Goal: Transaction & Acquisition: Purchase product/service

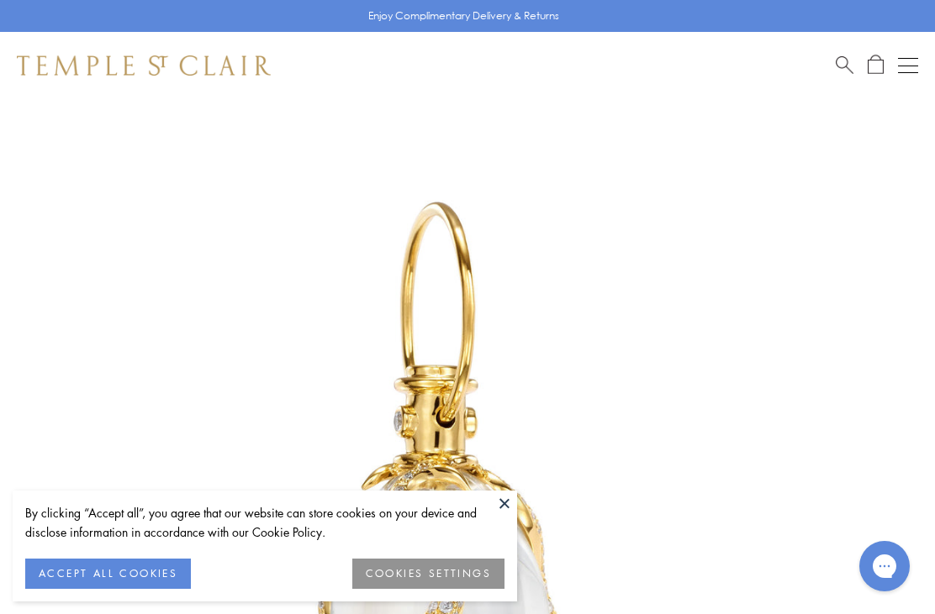
scroll to position [40, 0]
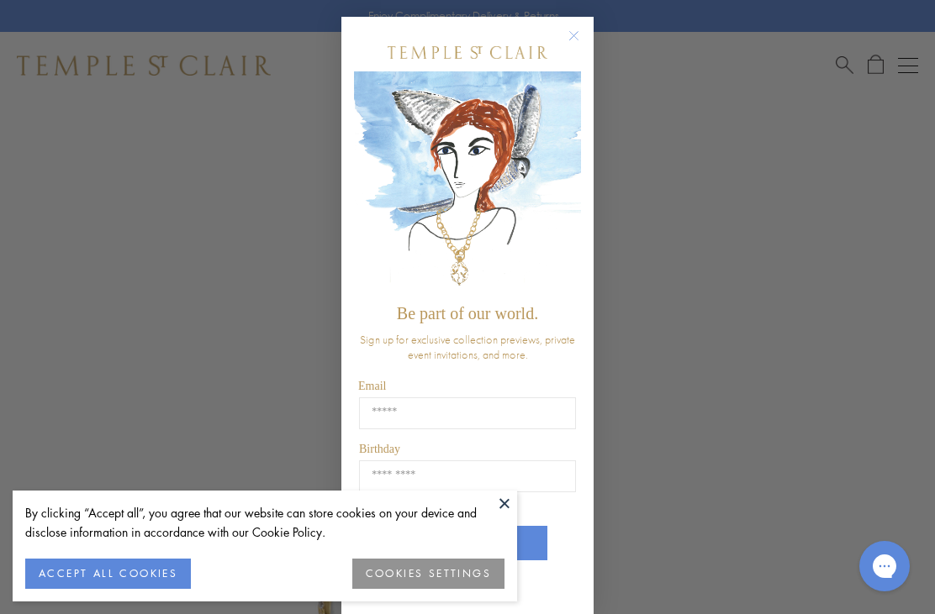
click at [572, 30] on circle "Close dialog" at bounding box center [574, 36] width 20 height 20
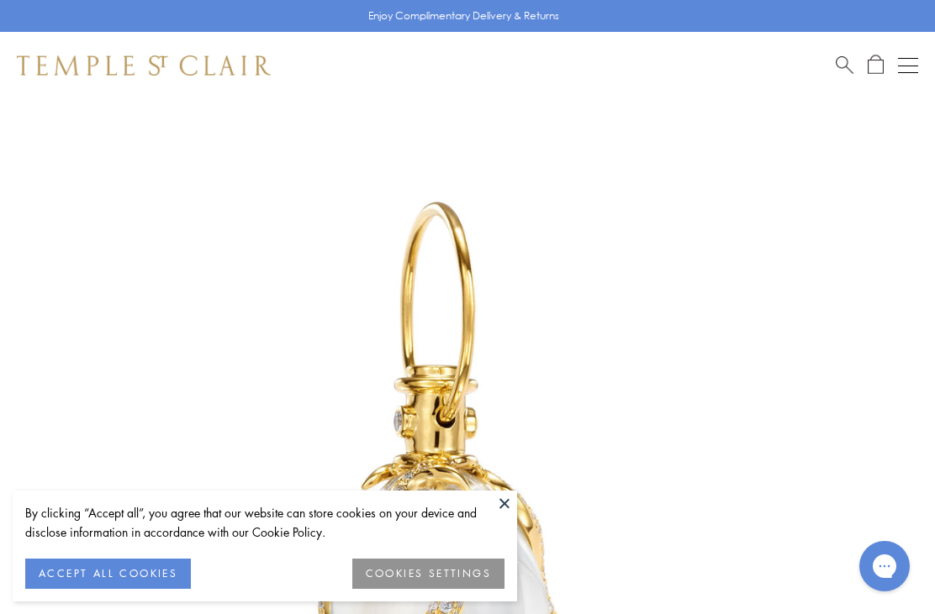
click at [451, 567] on button "COOKIES SETTINGS" at bounding box center [428, 574] width 152 height 30
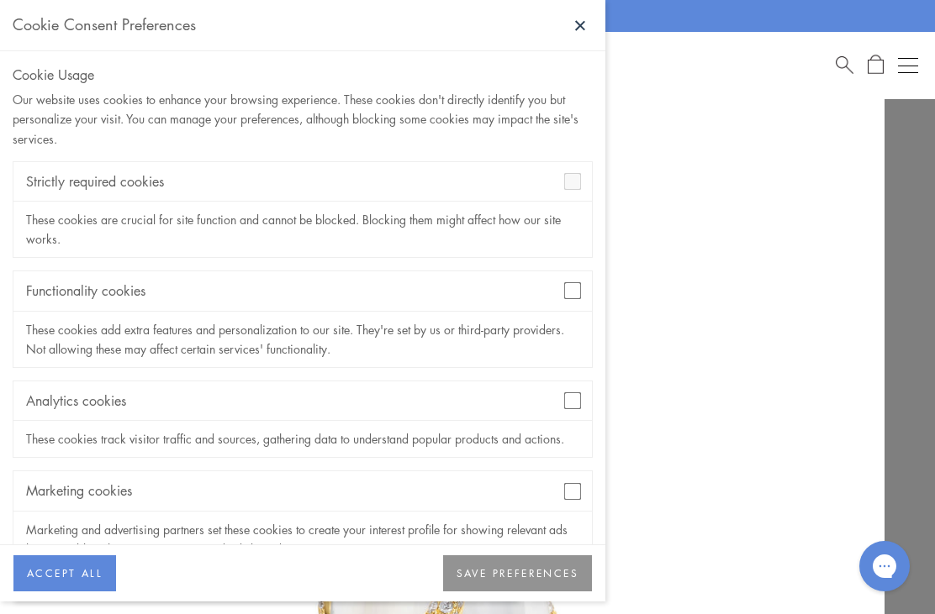
click at [559, 408] on div "Analytics cookies" at bounding box center [302, 402] width 578 height 40
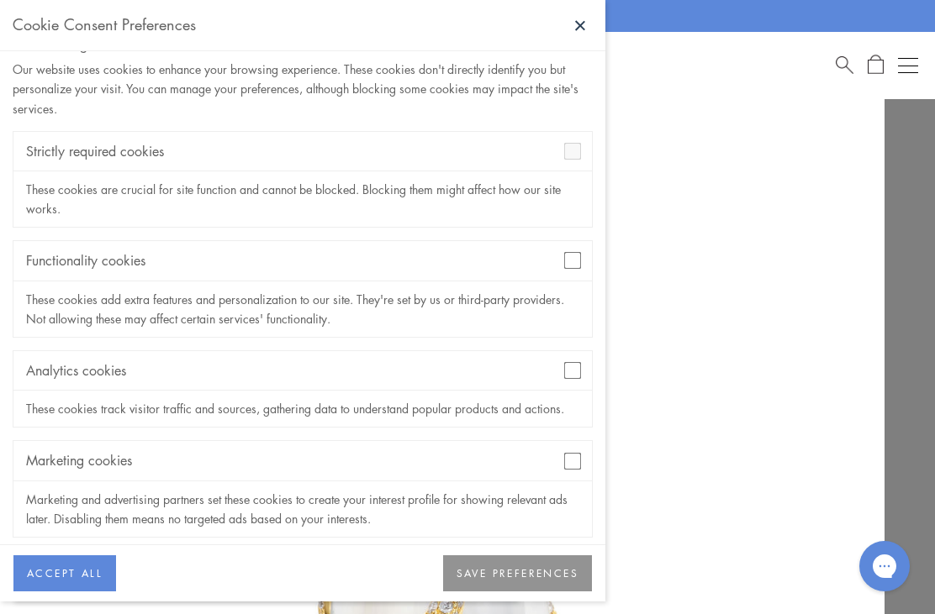
scroll to position [29, 0]
click at [540, 593] on button "SAVE PREFERENCES" at bounding box center [517, 574] width 149 height 37
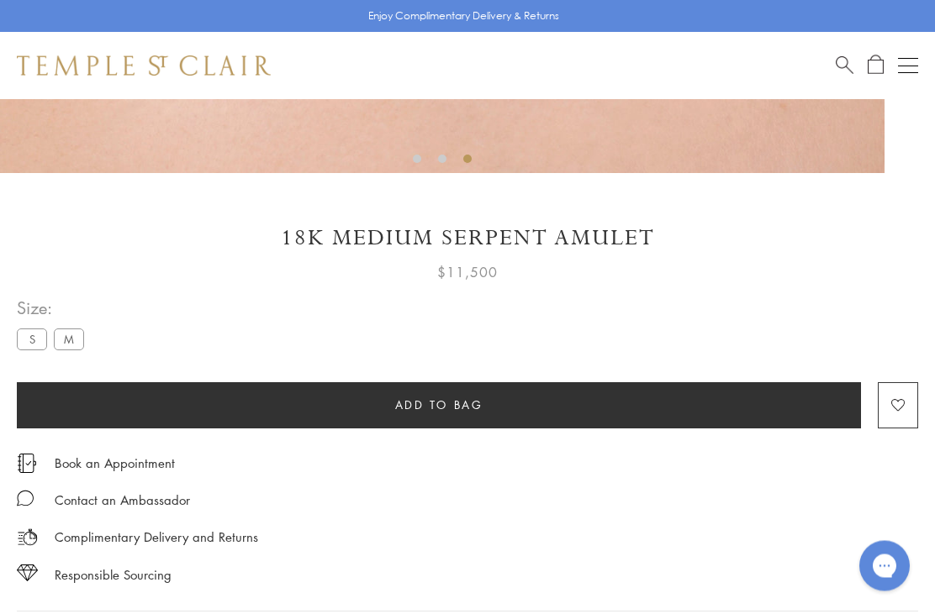
scroll to position [810, 0]
click at [38, 338] on label "S" at bounding box center [32, 339] width 30 height 21
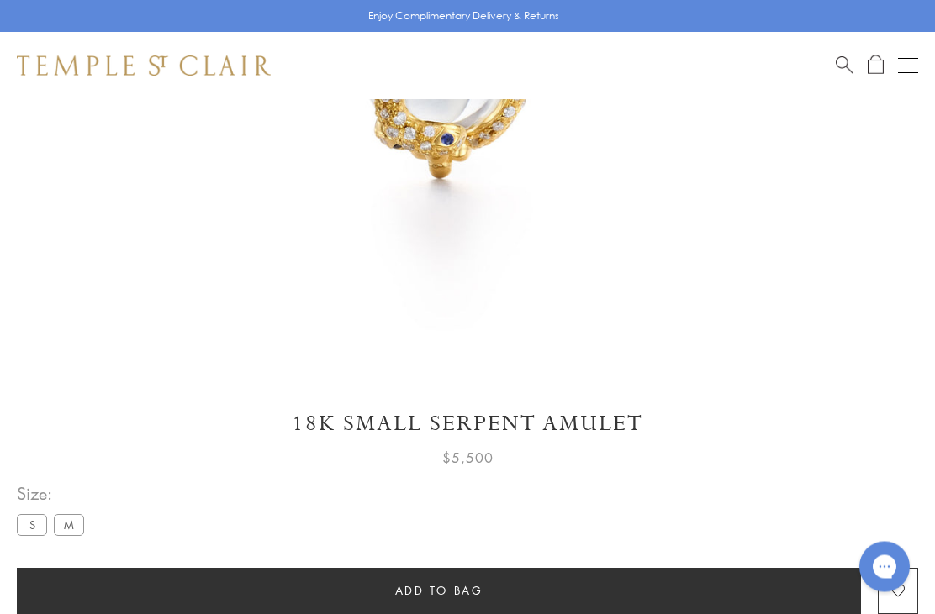
scroll to position [582, 0]
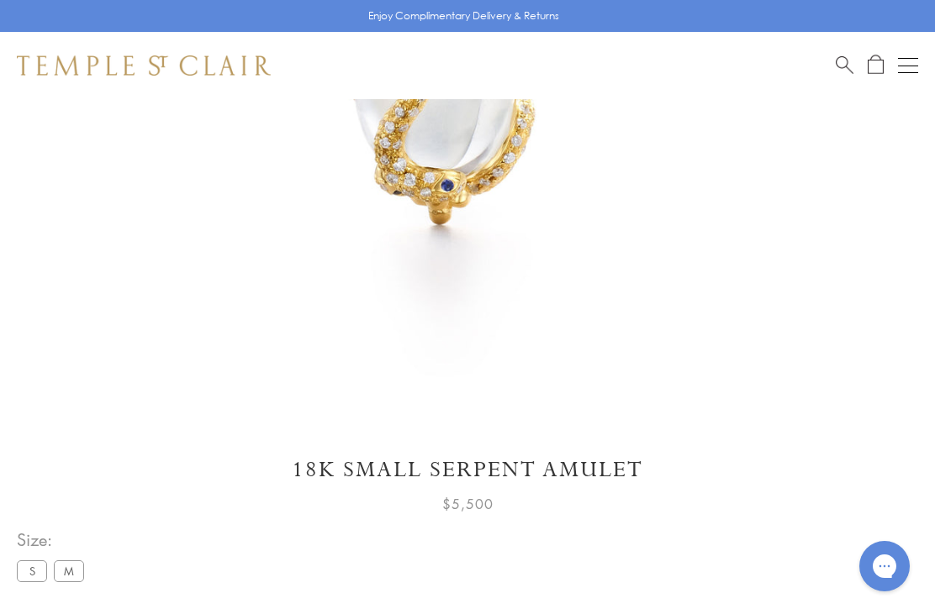
click at [76, 565] on label "M" at bounding box center [69, 571] width 30 height 21
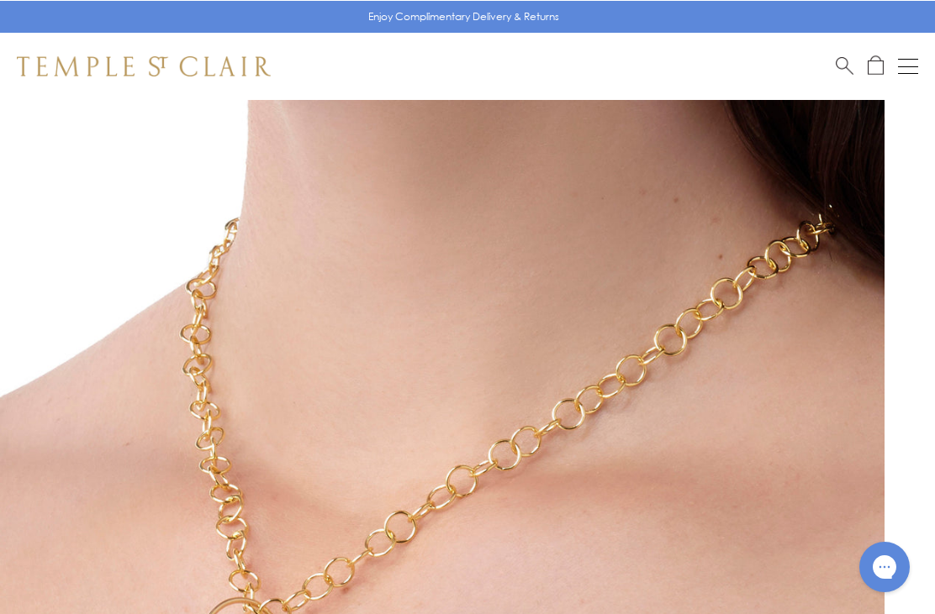
scroll to position [636, 0]
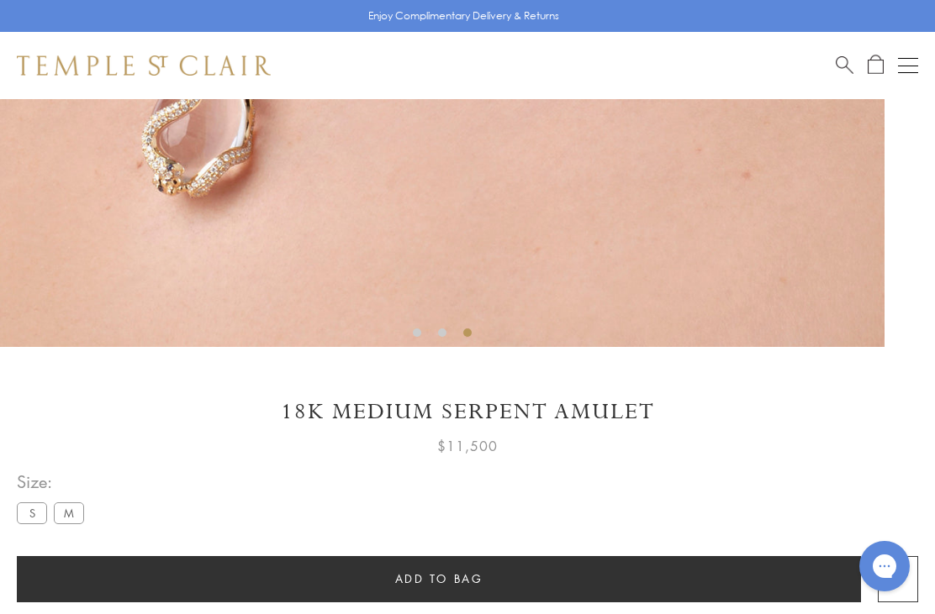
click at [31, 511] on label "S" at bounding box center [32, 513] width 30 height 21
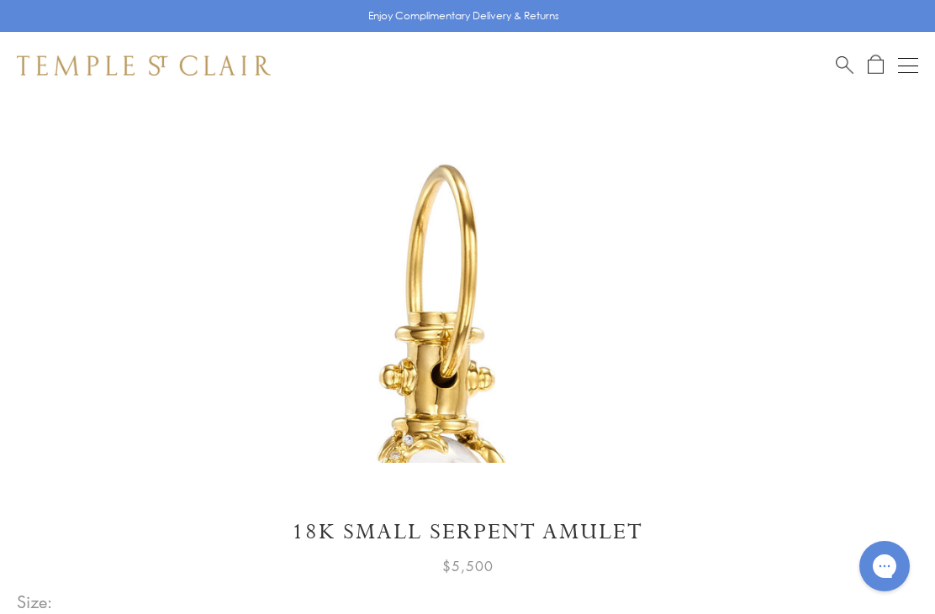
scroll to position [40, 0]
